Goal: Task Accomplishment & Management: Complete application form

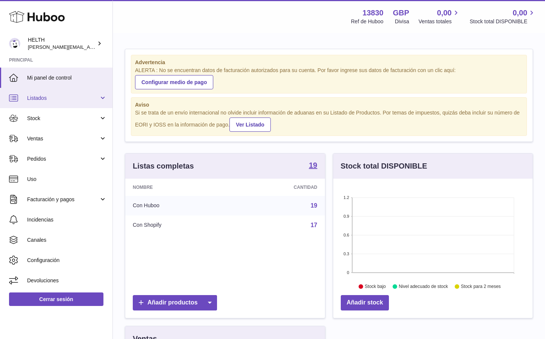
click at [67, 99] on span "Listados" at bounding box center [63, 98] width 72 height 7
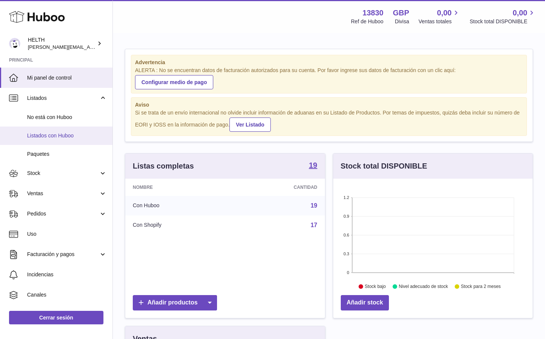
click at [78, 132] on span "Listados con Huboo" at bounding box center [67, 135] width 80 height 7
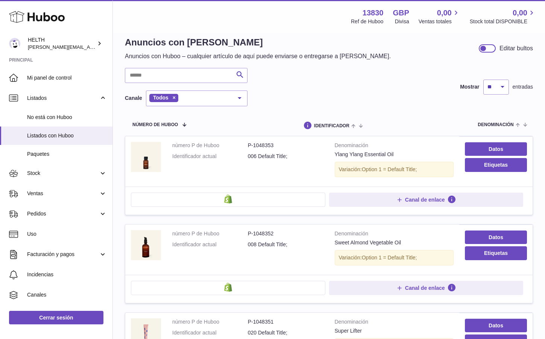
scroll to position [13, 0]
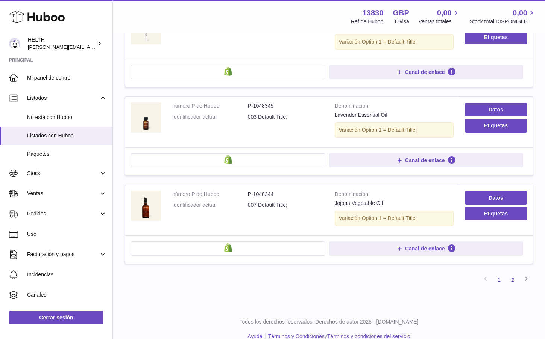
click at [510, 273] on link "2" at bounding box center [513, 280] width 14 height 14
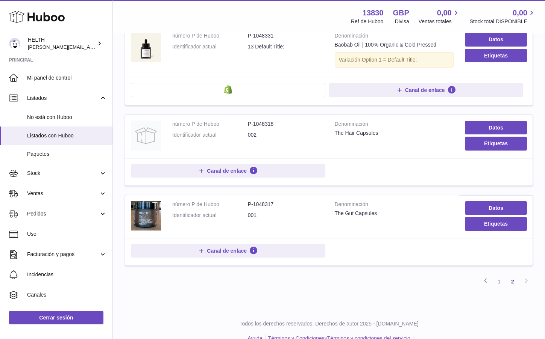
scroll to position [662, 0]
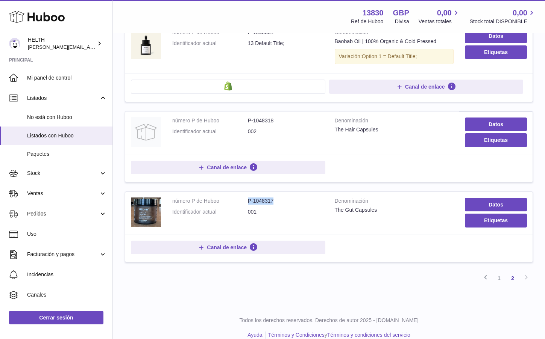
drag, startPoint x: 280, startPoint y: 192, endPoint x: 248, endPoint y: 191, distance: 32.7
click at [248, 198] on dd "P-1048317" at bounding box center [286, 201] width 76 height 7
copy dd "P-1048317"
drag, startPoint x: 273, startPoint y: 109, endPoint x: 248, endPoint y: 112, distance: 25.3
click at [248, 117] on dd "P-1048318" at bounding box center [286, 120] width 76 height 7
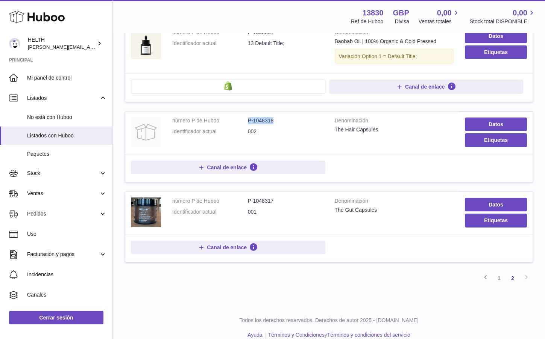
copy dd "P-1048318"
drag, startPoint x: 270, startPoint y: 202, endPoint x: 250, endPoint y: 203, distance: 20.3
click at [250, 209] on dd "001" at bounding box center [286, 212] width 76 height 7
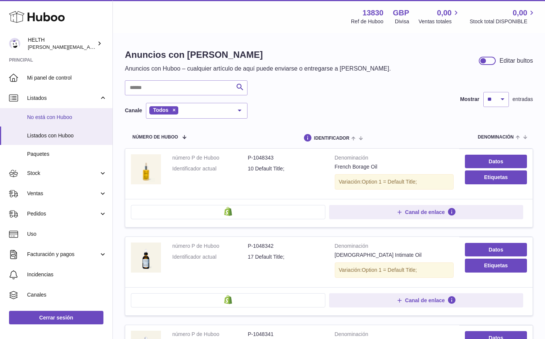
scroll to position [0, 0]
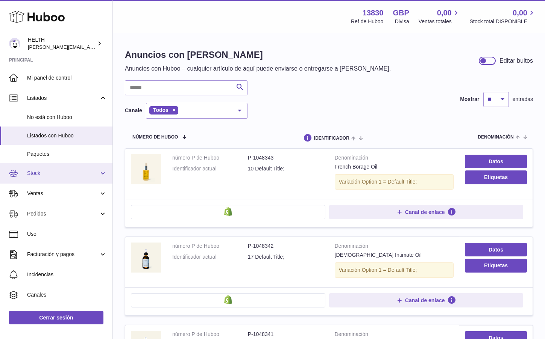
click at [68, 171] on span "Stock" at bounding box center [63, 173] width 72 height 7
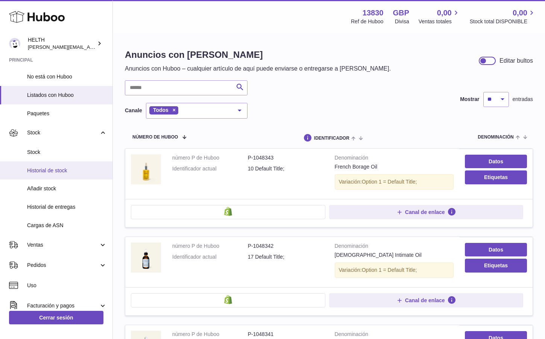
scroll to position [64, 0]
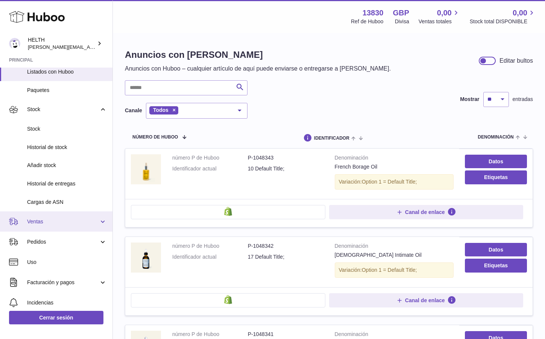
click at [71, 213] on link "Ventas" at bounding box center [56, 222] width 112 height 20
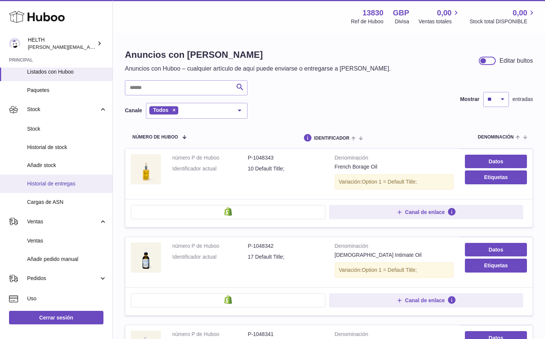
click at [70, 186] on link "Historial de entregas" at bounding box center [56, 184] width 112 height 18
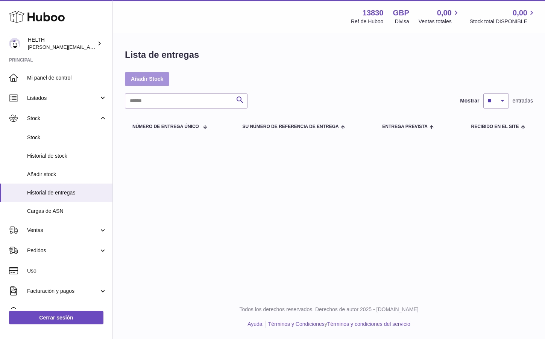
click at [155, 79] on link "Añadir Stock" at bounding box center [147, 79] width 44 height 14
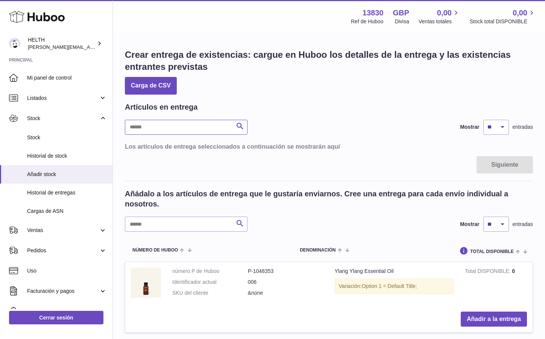
click at [197, 128] on input "text" at bounding box center [186, 127] width 123 height 15
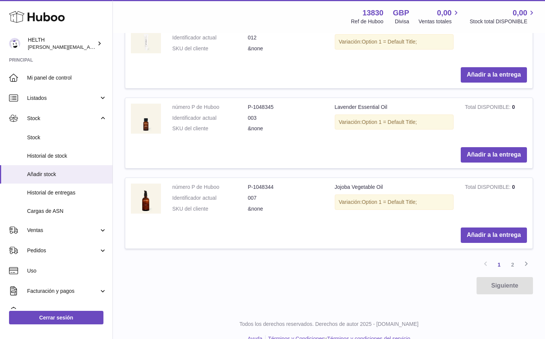
scroll to position [806, 0]
click at [508, 259] on link "2" at bounding box center [513, 266] width 14 height 14
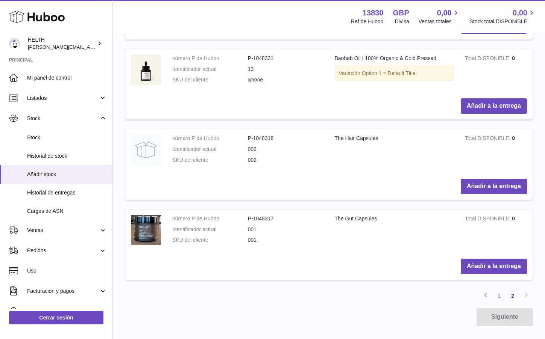
scroll to position [716, 0]
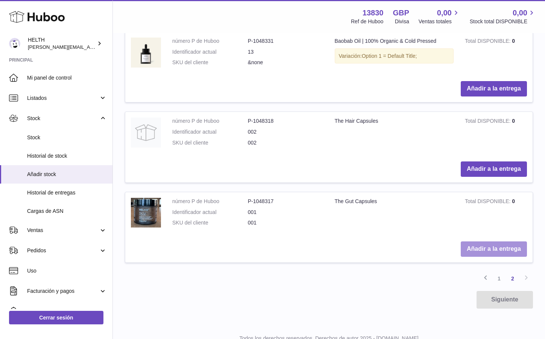
click at [492, 242] on button "Añadir a la entrega" at bounding box center [493, 249] width 66 height 15
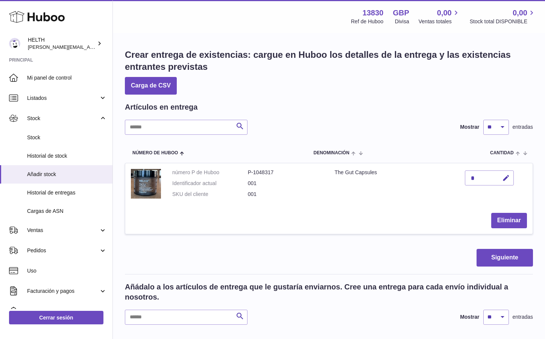
scroll to position [2, 0]
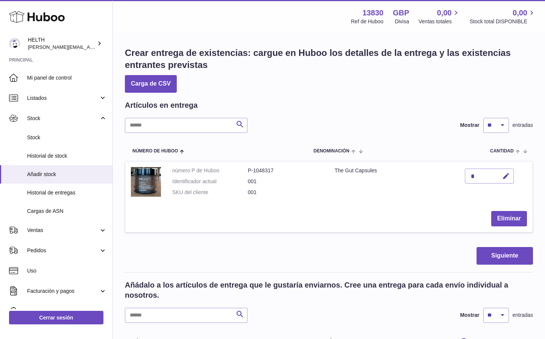
click at [479, 177] on div "*" at bounding box center [489, 176] width 49 height 15
click at [508, 175] on icon "button" at bounding box center [506, 177] width 8 height 8
click at [415, 200] on td "The Gut Capsules" at bounding box center [394, 184] width 130 height 44
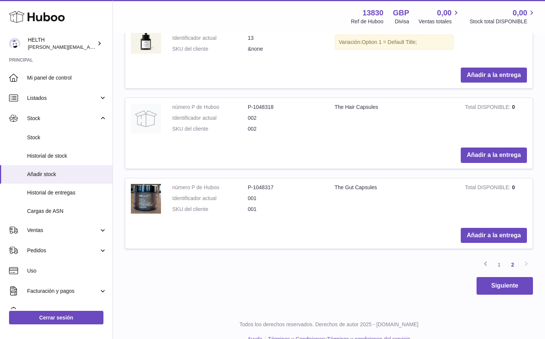
scroll to position [823, 0]
click at [485, 148] on button "Añadir a la entrega" at bounding box center [493, 155] width 66 height 15
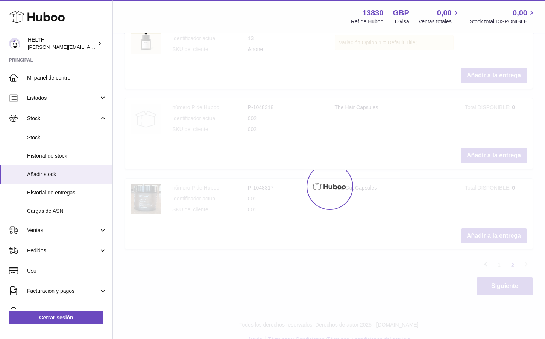
type input "*"
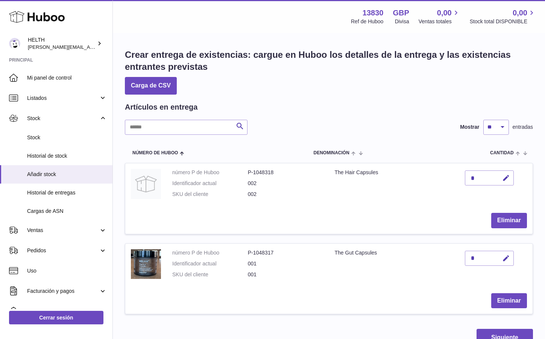
scroll to position [0, 0]
click at [481, 180] on div "*" at bounding box center [489, 178] width 49 height 15
click at [489, 175] on div "*" at bounding box center [489, 178] width 49 height 15
click at [473, 175] on div "*" at bounding box center [489, 178] width 49 height 15
click at [473, 177] on div "*" at bounding box center [489, 178] width 49 height 15
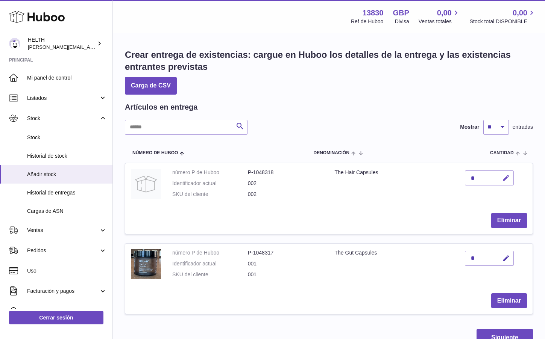
click at [500, 178] on button "button" at bounding box center [505, 178] width 18 height 15
type input "***"
click at [505, 177] on icon "submit" at bounding box center [506, 178] width 7 height 7
click at [478, 251] on div "*" at bounding box center [489, 258] width 49 height 15
click at [504, 255] on icon "button" at bounding box center [506, 259] width 8 height 8
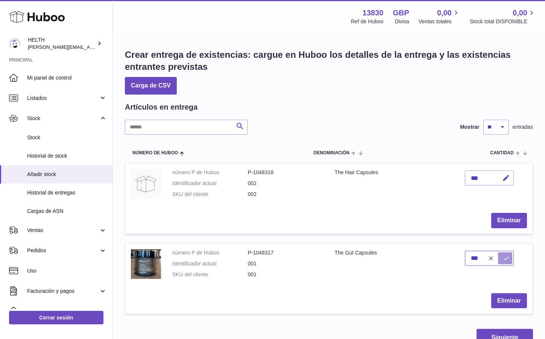
type input "***"
click at [506, 255] on icon "submit" at bounding box center [506, 258] width 7 height 7
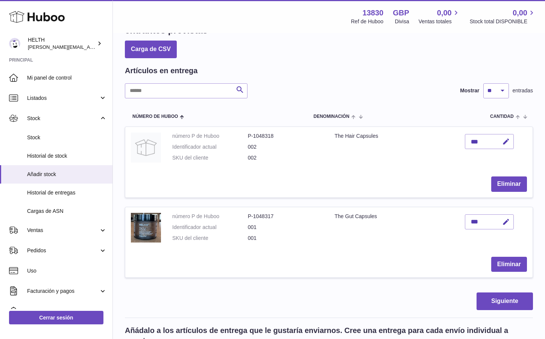
scroll to position [37, 0]
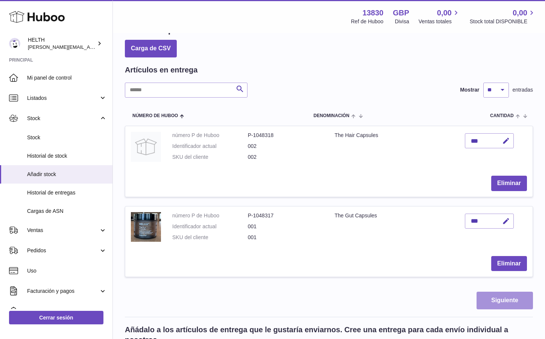
click at [496, 301] on button "Siguiente" at bounding box center [504, 301] width 56 height 18
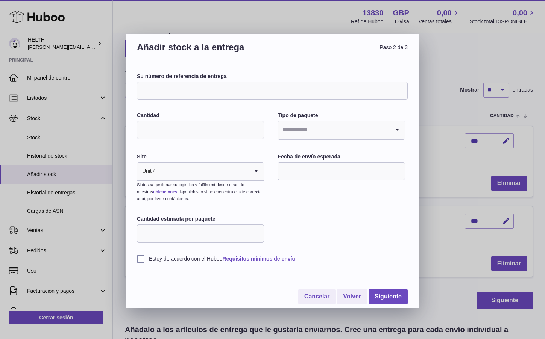
click at [193, 84] on input "Su número de referencia de entrega" at bounding box center [272, 91] width 271 height 18
type input "******"
click at [222, 111] on div "Su número de referencia de entrega ****** Cantidad Tipo de paquete Loading... S…" at bounding box center [272, 168] width 271 height 190
click at [206, 133] on input "Cantidad" at bounding box center [200, 130] width 127 height 18
type input "****"
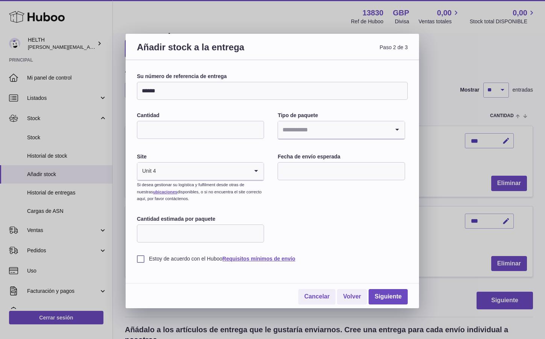
click at [371, 126] on input "Search for option" at bounding box center [333, 129] width 111 height 17
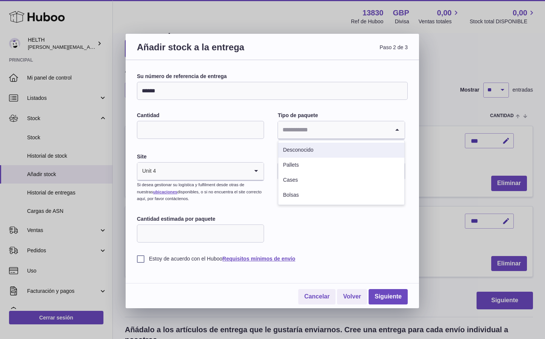
click at [238, 144] on div "Su número de referencia de entrega ****** Cantidad **** Tipo de paquete Loading…" at bounding box center [272, 168] width 271 height 190
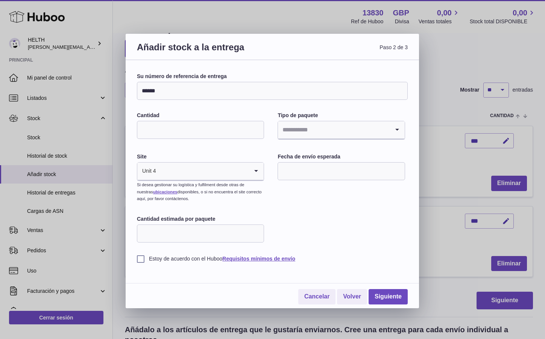
click at [242, 164] on input "Search for option" at bounding box center [202, 171] width 92 height 17
click at [312, 199] on div "Su número de referencia de entrega ****** Cantidad **** Tipo de paquete Loading…" at bounding box center [272, 168] width 271 height 190
click at [320, 172] on input "text" at bounding box center [340, 171] width 127 height 18
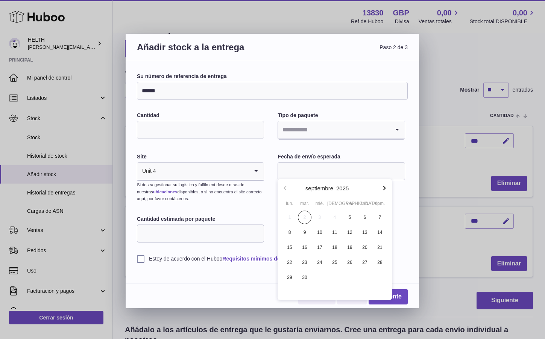
click at [271, 196] on div "Su número de referencia de entrega ****** Cantidad **** Tipo de paquete Loading…" at bounding box center [272, 168] width 271 height 190
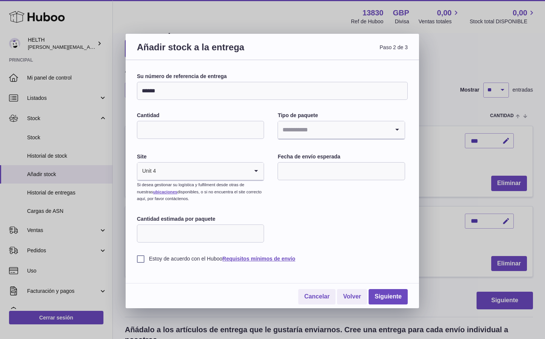
click at [319, 127] on input "Search for option" at bounding box center [333, 129] width 111 height 17
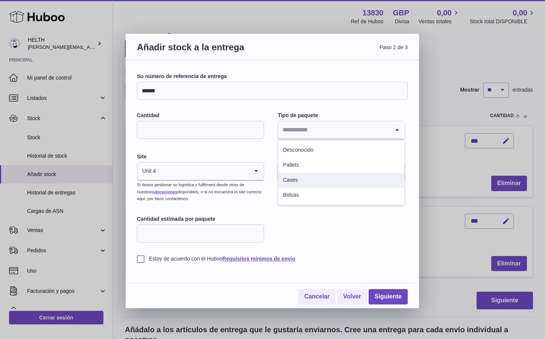
click at [218, 125] on input "****" at bounding box center [200, 130] width 127 height 18
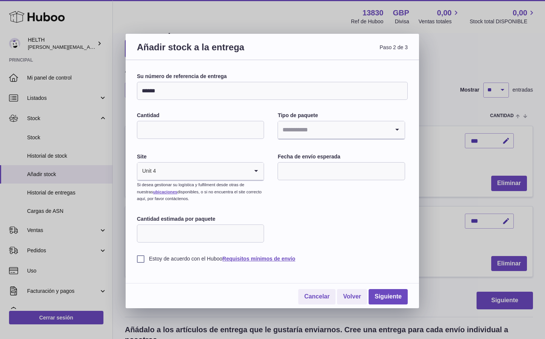
click at [192, 164] on input "Search for option" at bounding box center [202, 171] width 92 height 17
click at [203, 151] on div "Su número de referencia de entrega ****** Cantidad **** Tipo de paquete Loading…" at bounding box center [272, 168] width 271 height 190
click at [243, 229] on input "Cantidad estimada por paquete" at bounding box center [200, 234] width 127 height 18
